Goal: Information Seeking & Learning: Learn about a topic

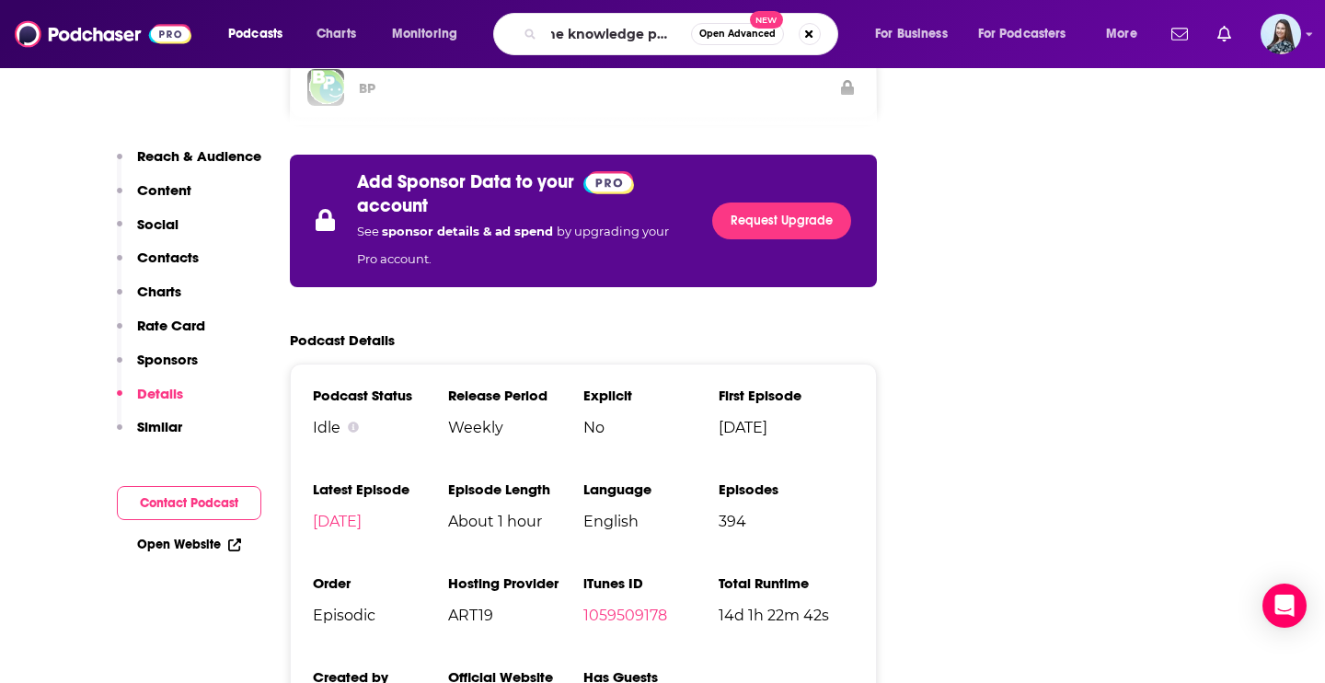
type input "the knowledge project"
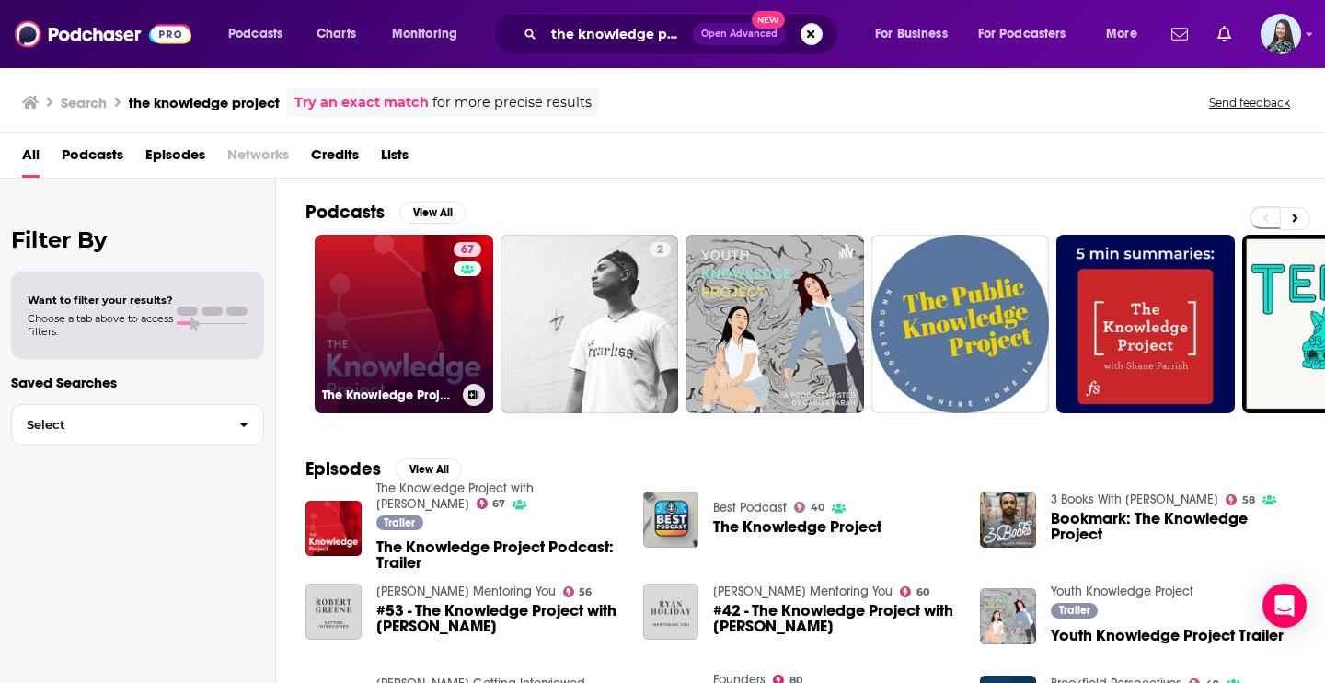
click at [414, 274] on link "67 The Knowledge Project with [PERSON_NAME]" at bounding box center [404, 324] width 179 height 179
click at [374, 344] on link "67 The Knowledge Project with [PERSON_NAME]" at bounding box center [404, 324] width 179 height 179
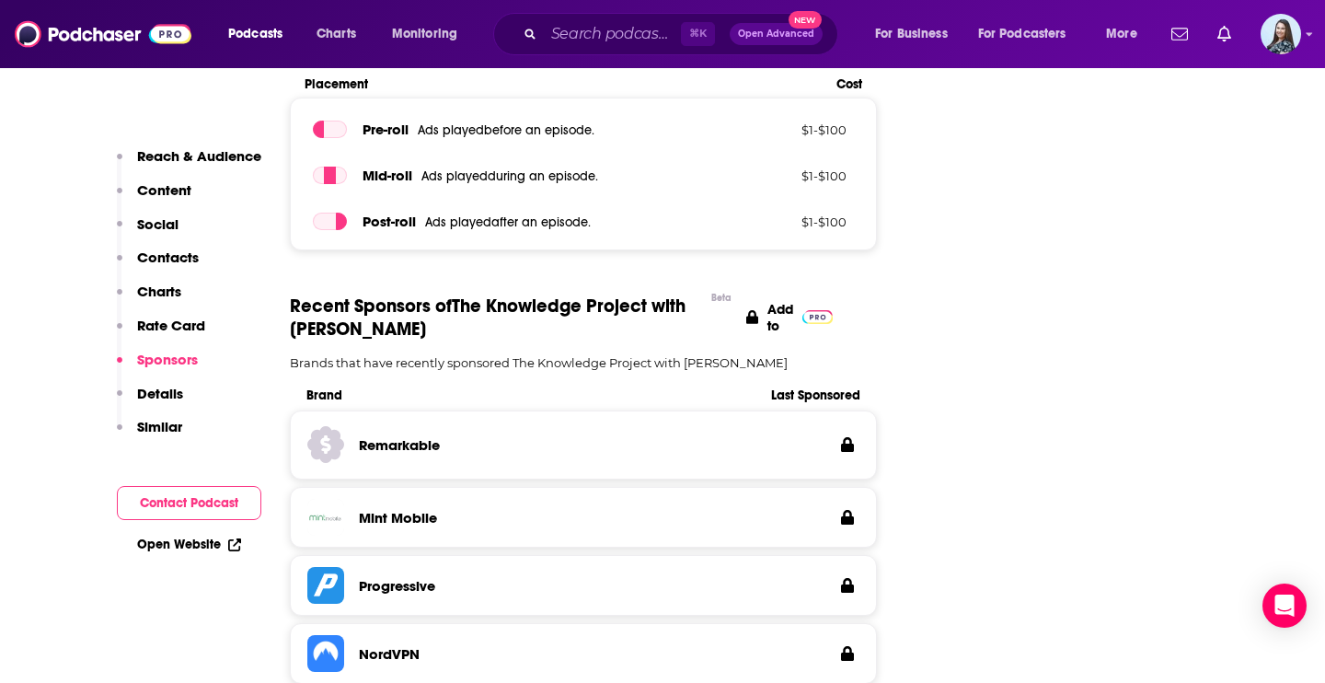
scroll to position [2784, 0]
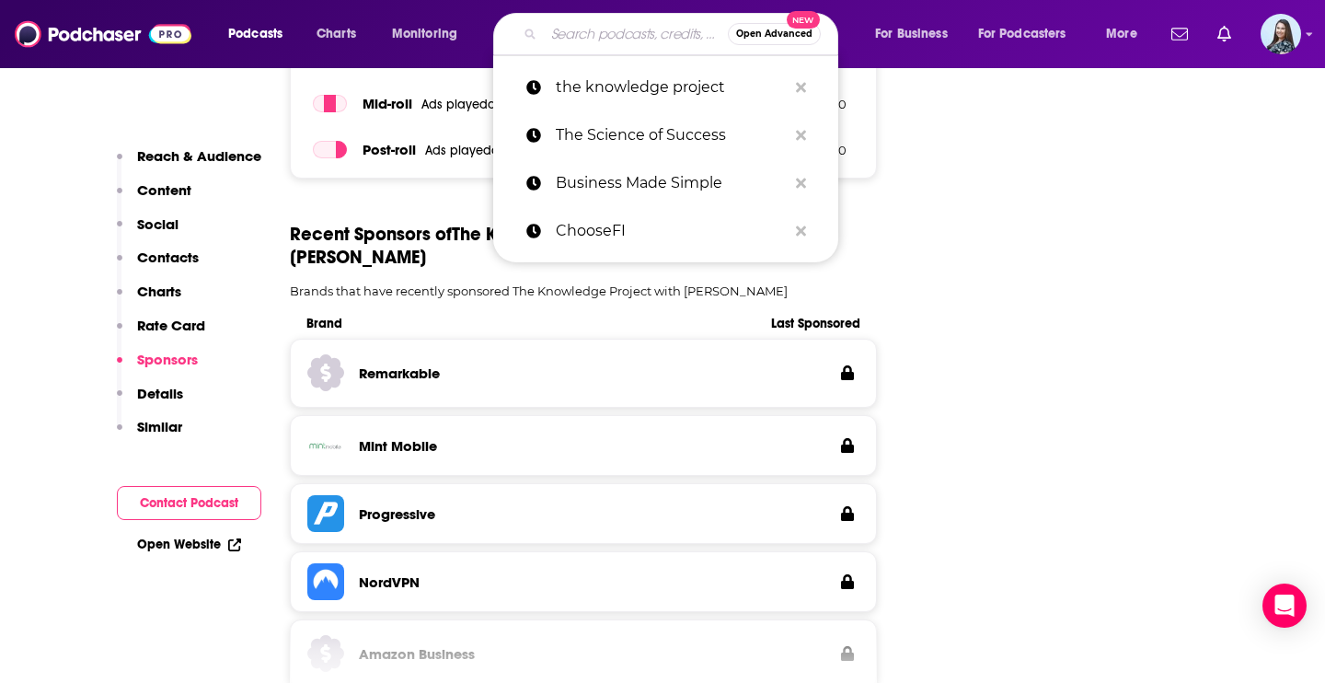
click at [572, 28] on input "Search podcasts, credits, & more..." at bounding box center [636, 33] width 184 height 29
paste input "Voices of Your Village"
type input "Voices of Your Village"
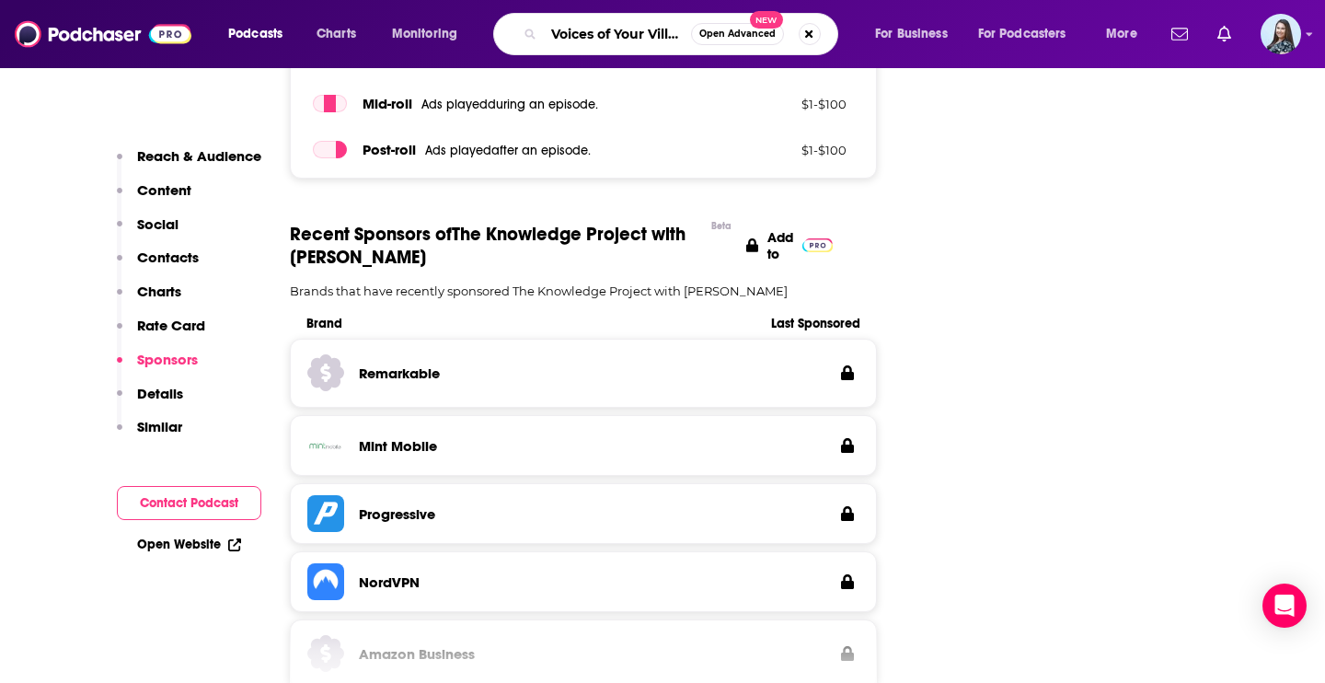
scroll to position [0, 15]
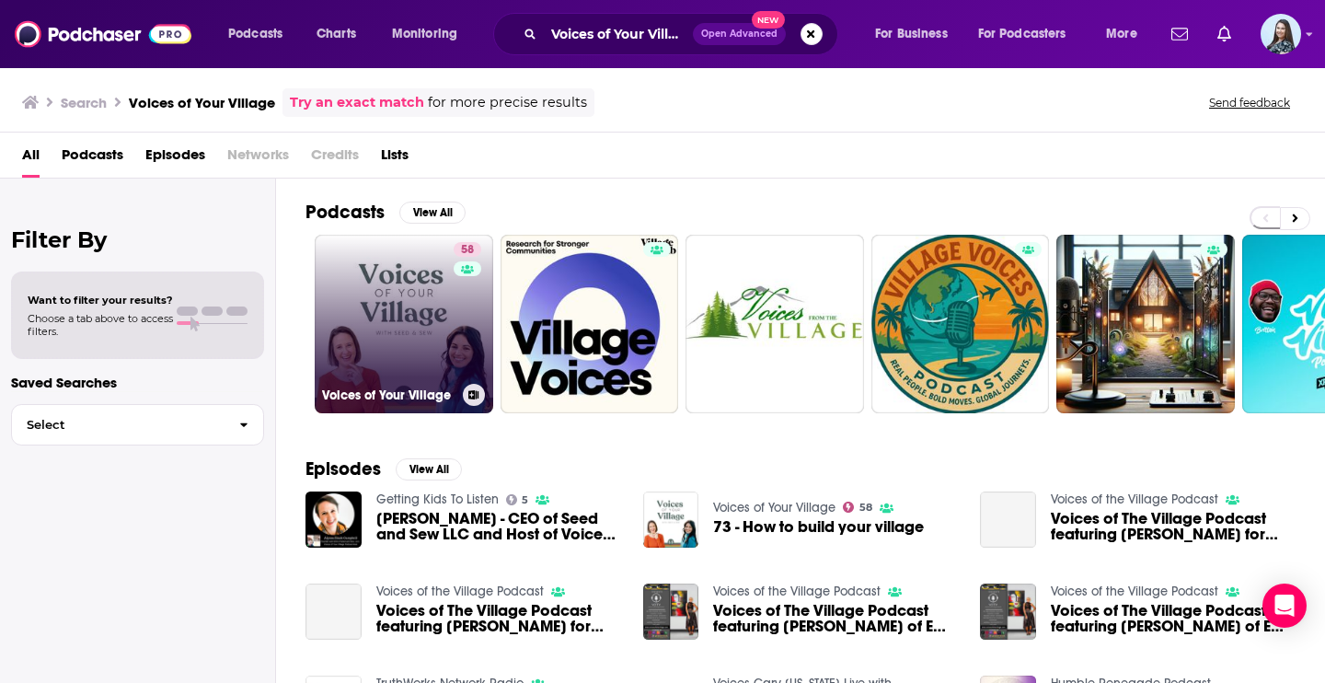
click at [424, 344] on link "58 Voices of Your Village" at bounding box center [404, 324] width 179 height 179
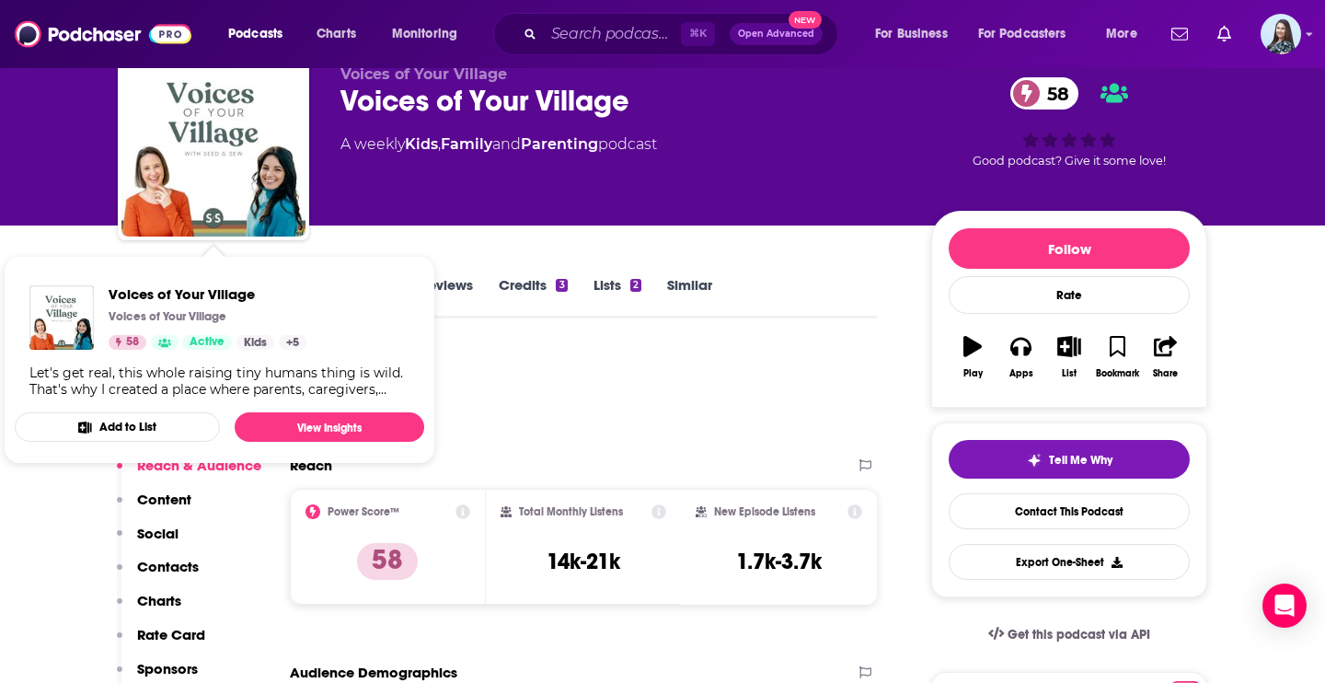
scroll to position [49, 0]
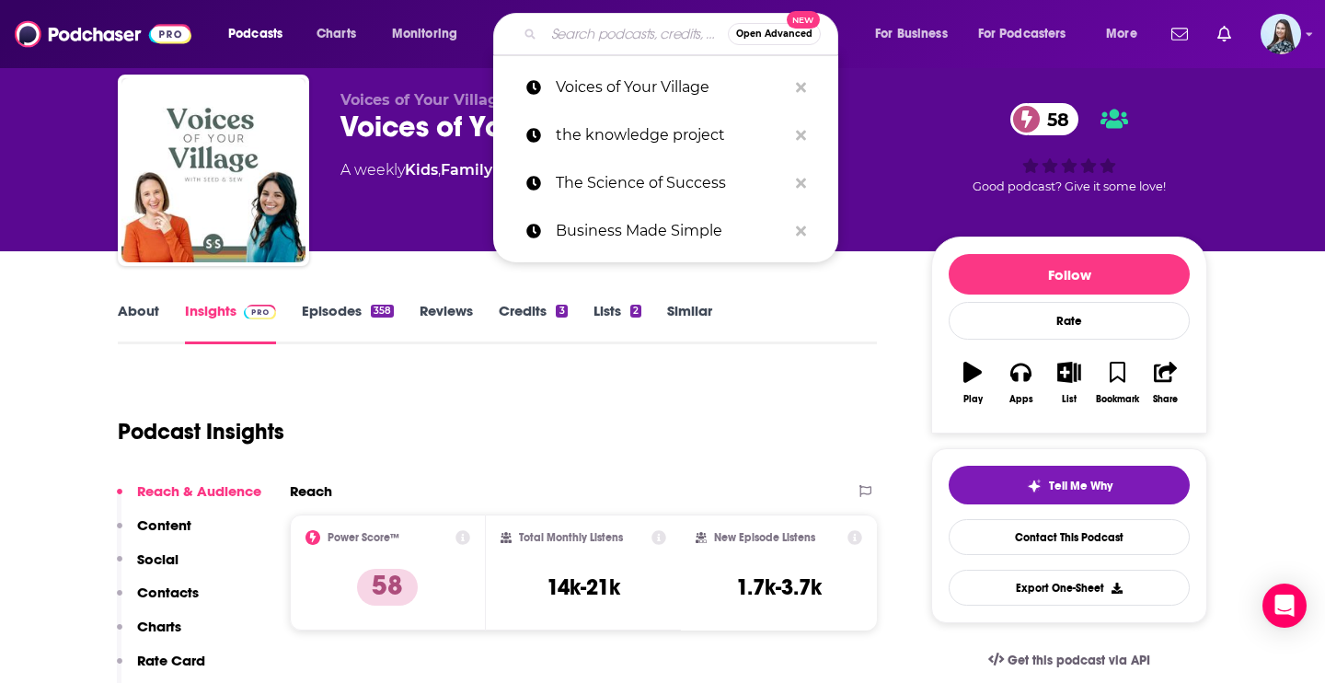
click at [597, 43] on input "Search podcasts, credits, & more..." at bounding box center [636, 33] width 184 height 29
